Goal: Information Seeking & Learning: Learn about a topic

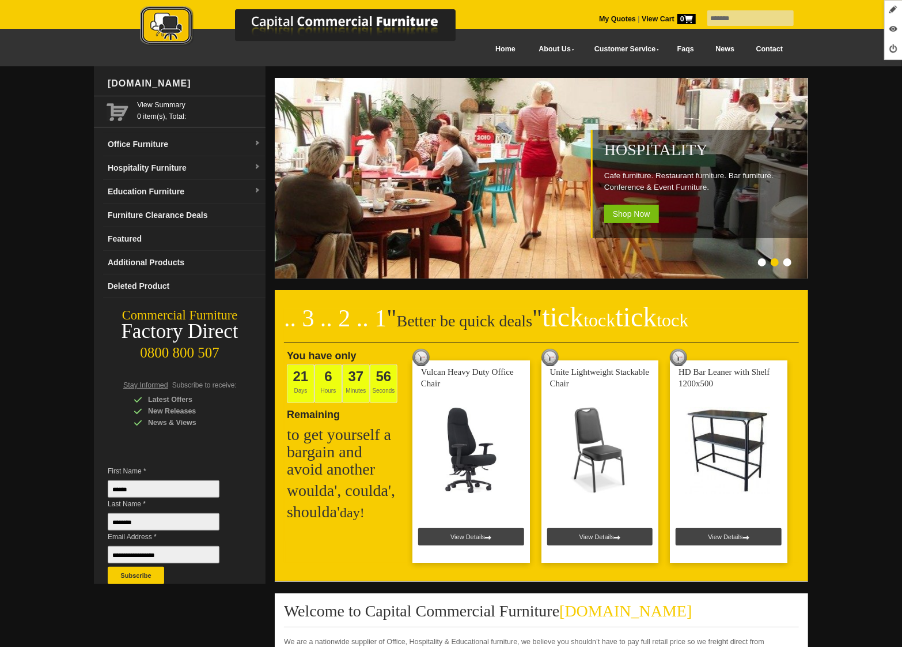
type input "*******"
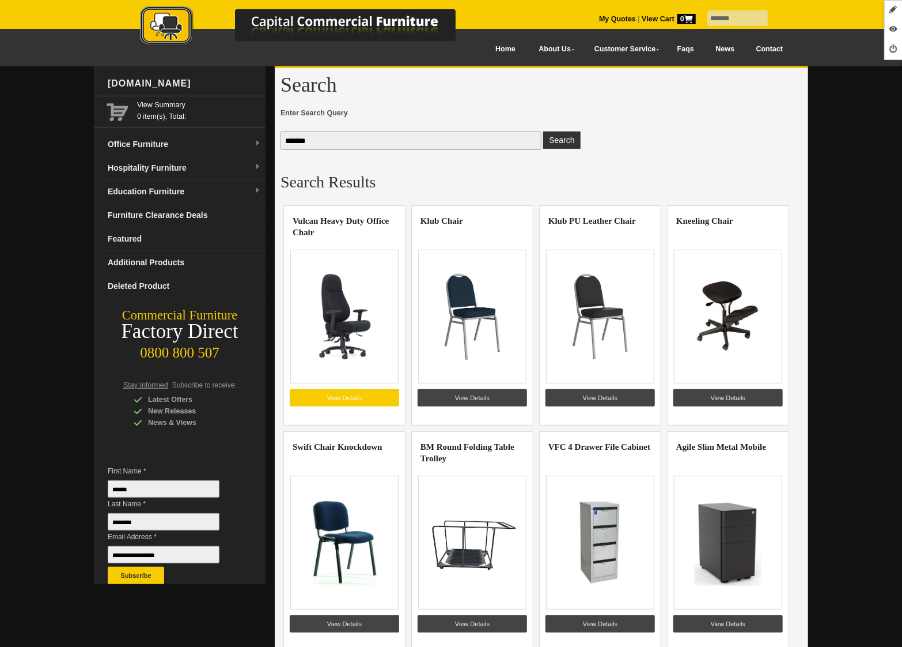
click at [313, 395] on link "View Details" at bounding box center [344, 397] width 109 height 17
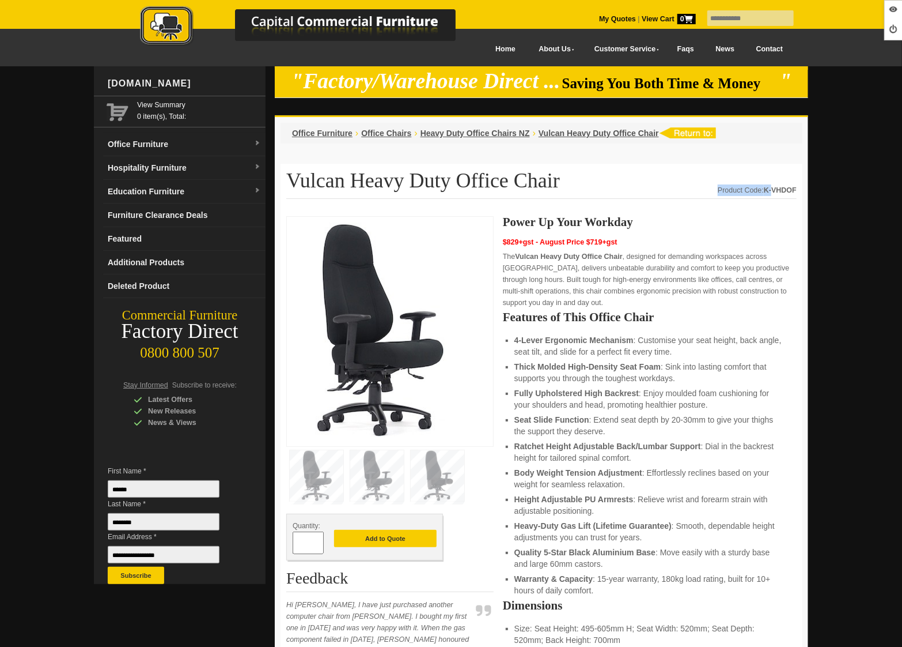
drag, startPoint x: 797, startPoint y: 190, endPoint x: 773, endPoint y: 191, distance: 24.2
click at [792, 198] on h1 "Vulcan Heavy Duty Office Chair" at bounding box center [541, 183] width 511 height 29
drag, startPoint x: 766, startPoint y: 188, endPoint x: 795, endPoint y: 188, distance: 29.4
click at [795, 188] on strong "K-VHDOF" at bounding box center [780, 190] width 33 height 8
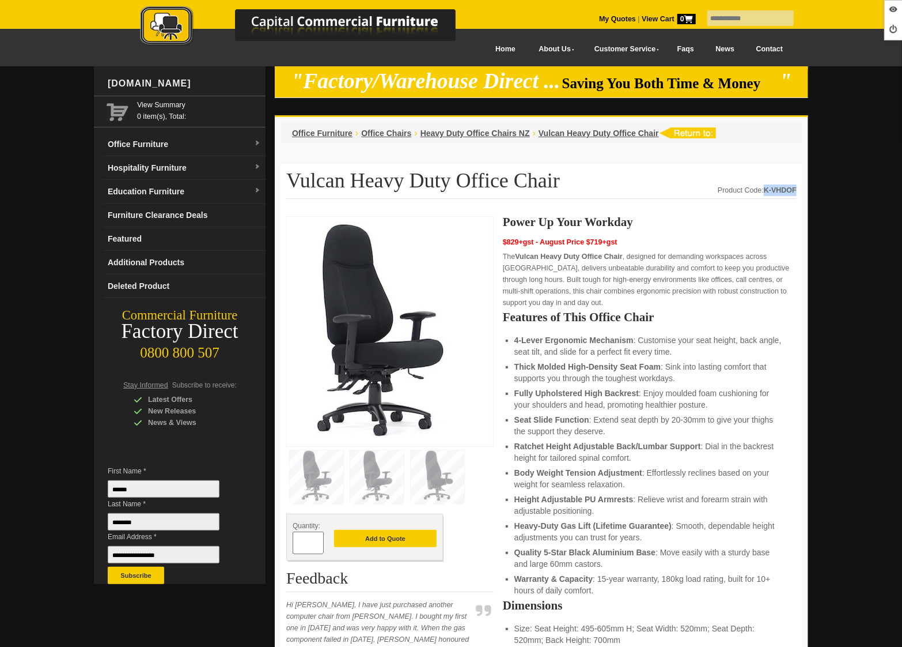
copy strong "K-VHDOF"
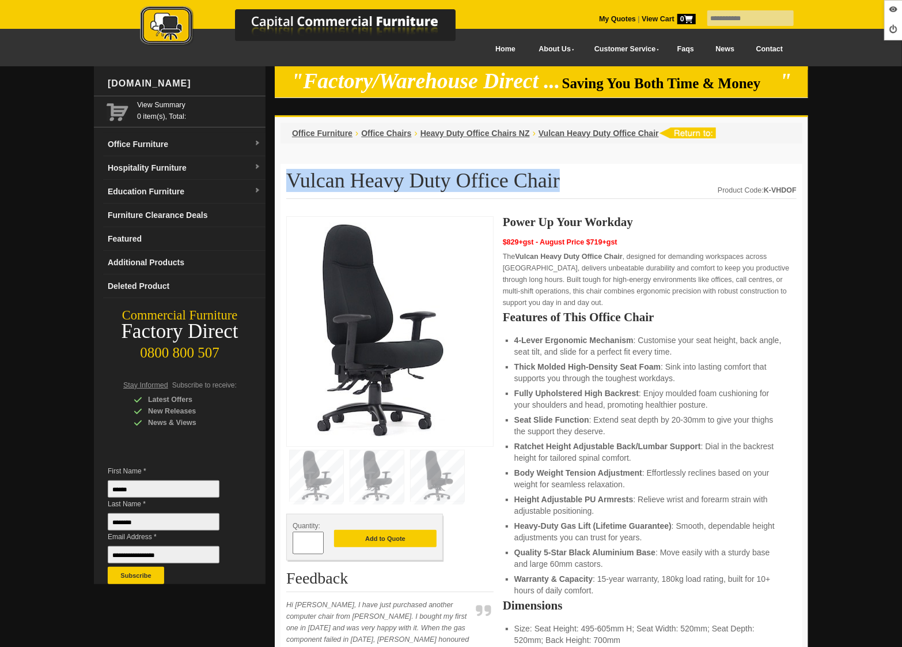
drag, startPoint x: 505, startPoint y: 179, endPoint x: 289, endPoint y: 174, distance: 216.7
click at [289, 174] on h1 "Vulcan Heavy Duty Office Chair" at bounding box center [541, 183] width 511 height 29
copy h1 "Vulcan Heavy Duty Office Chair"
click at [163, 27] on img at bounding box center [309, 27] width 403 height 42
